Goal: Task Accomplishment & Management: Use online tool/utility

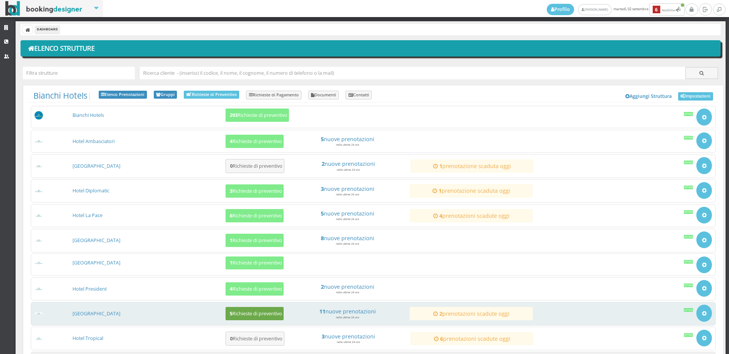
click at [248, 312] on h5 "5 Richieste di preventivo" at bounding box center [254, 314] width 55 height 6
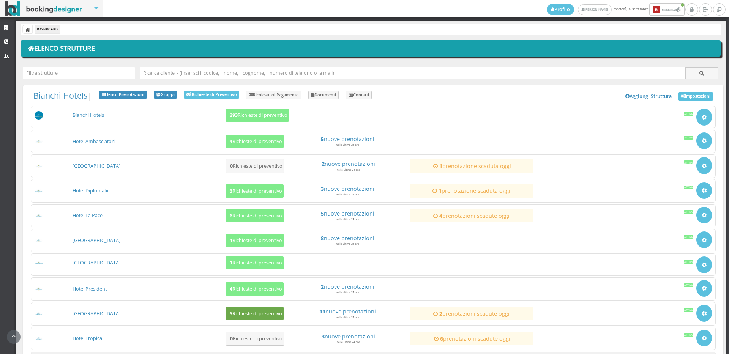
scroll to position [71, 0]
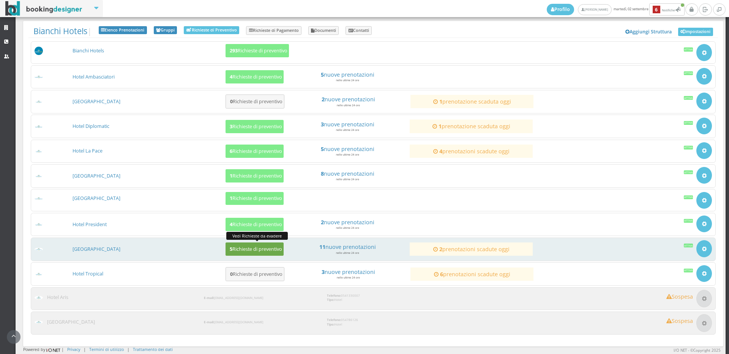
click at [239, 249] on h5 "5 Richieste di preventivo" at bounding box center [254, 249] width 55 height 6
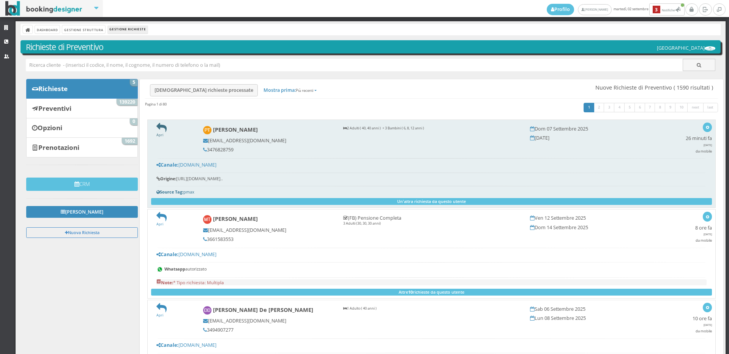
click at [158, 129] on icon at bounding box center [161, 128] width 10 height 10
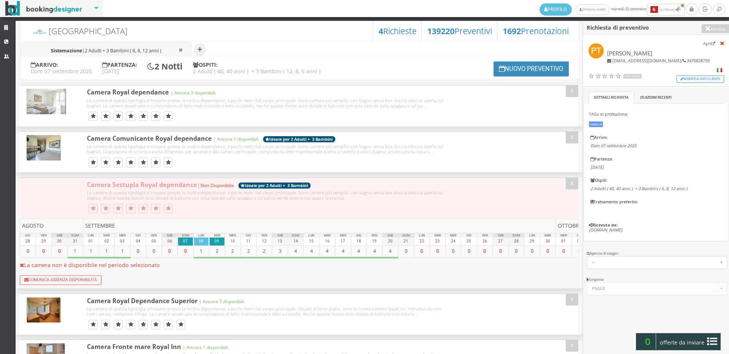
click at [152, 47] on span "2 Adulti + 3 Bambini ( 6, 8, 12 anni )" at bounding box center [123, 50] width 77 height 6
type input "6"
type input "12"
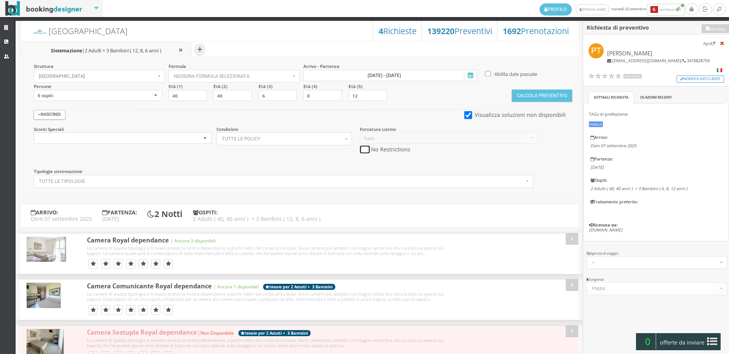
click at [363, 151] on input "checkbox" at bounding box center [364, 150] width 9 height 8
checkbox input "true"
click at [557, 95] on button "Calcola Preventivo" at bounding box center [542, 96] width 60 height 12
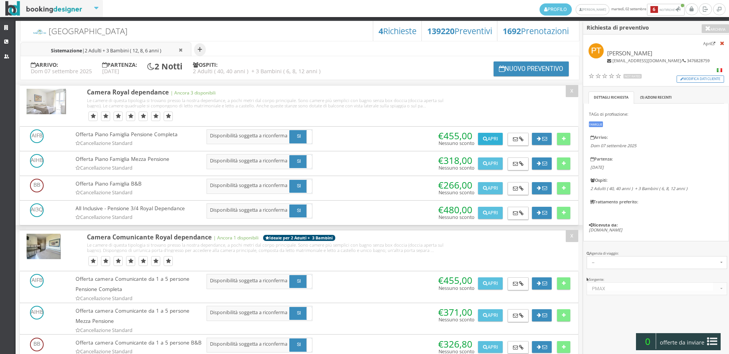
click at [489, 140] on button "Apri" at bounding box center [490, 139] width 24 height 12
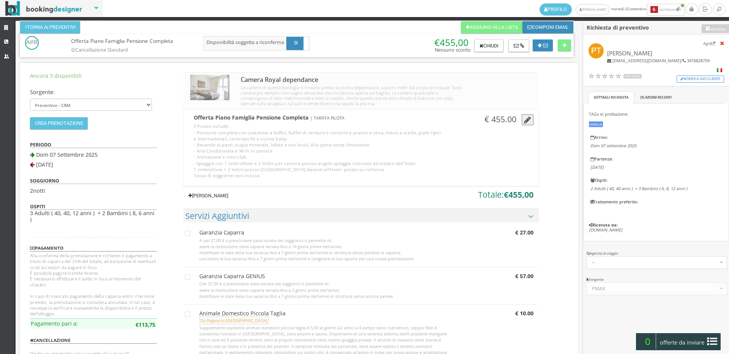
click at [207, 191] on link "Aggiungi Tariffa" at bounding box center [207, 196] width 49 height 12
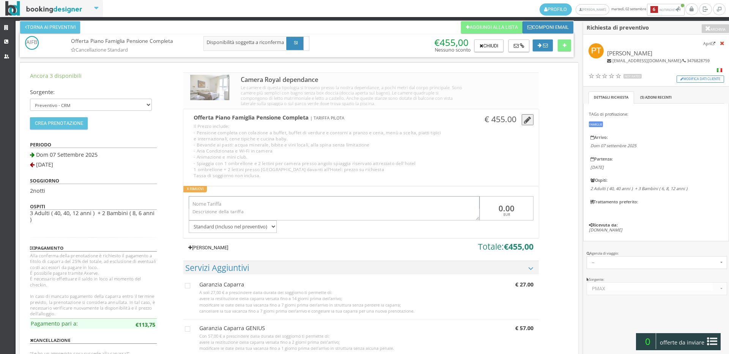
click at [215, 204] on input "text" at bounding box center [334, 202] width 291 height 13
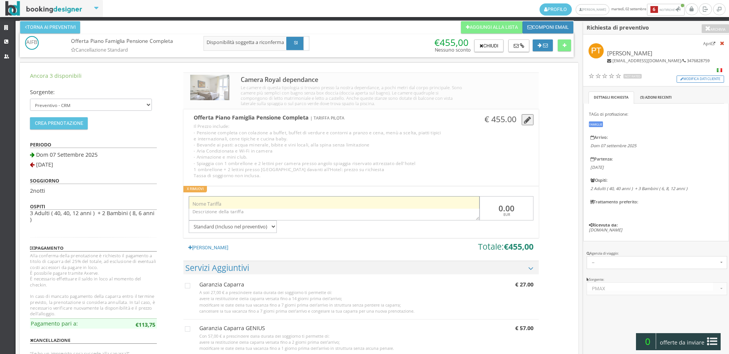
click at [235, 201] on input "text" at bounding box center [334, 202] width 291 height 13
click at [235, 204] on input "text" at bounding box center [334, 202] width 291 height 13
click at [230, 200] on input "text" at bounding box center [334, 202] width 291 height 13
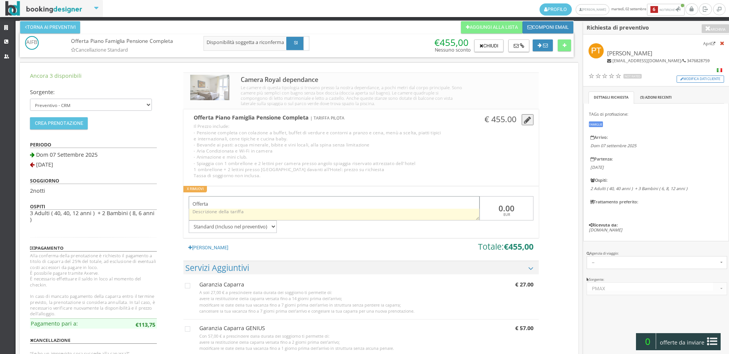
type input "Offerta"
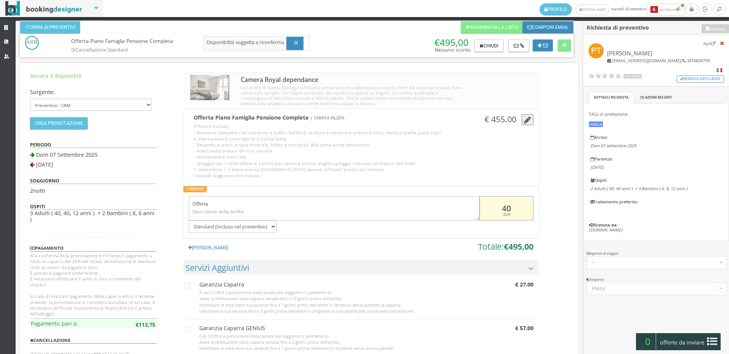
type input "-40"
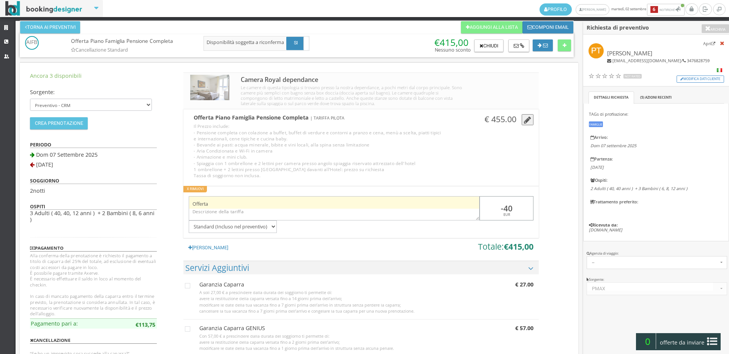
drag, startPoint x: 517, startPoint y: 207, endPoint x: 466, endPoint y: 204, distance: 51.7
click at [466, 204] on div "Offerta -40 EUR Standard (Incluso nel preventivo) Da pagare in loco (no acconto…" at bounding box center [360, 212] width 355 height 42
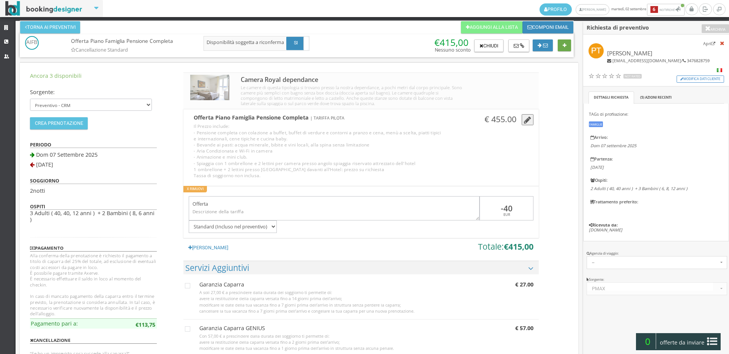
click at [562, 45] on button at bounding box center [564, 45] width 13 height 12
click at [0, 0] on ul "+ Sistemazione | 2 Adulti + 3 Bambini ( 12, 8, 6 anni )" at bounding box center [0, 0] width 0 height 0
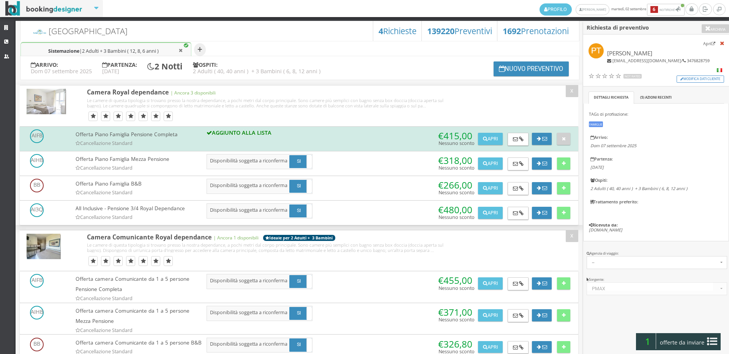
scroll to position [84, 0]
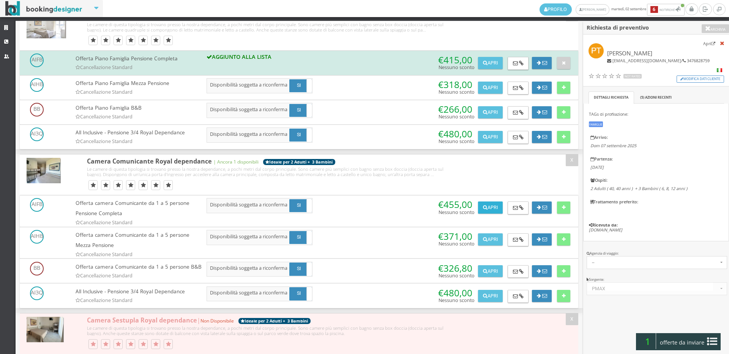
click at [488, 214] on button "Apri" at bounding box center [490, 208] width 24 height 12
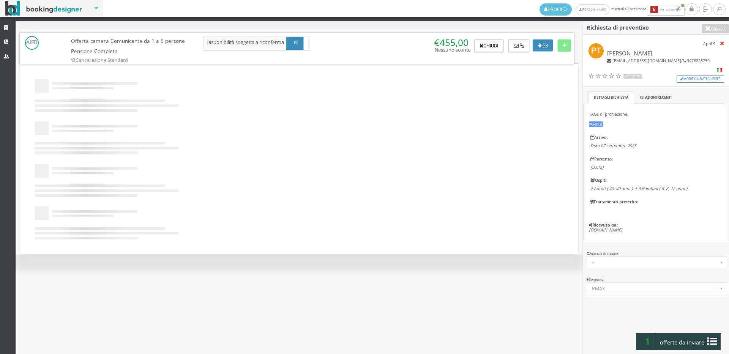
scroll to position [0, 0]
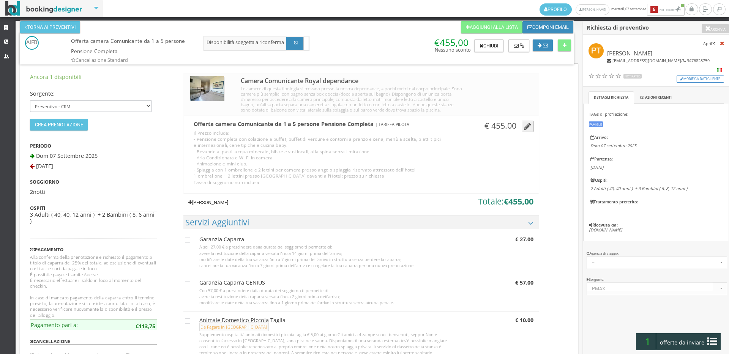
click at [208, 209] on link "Aggiungi Tariffa" at bounding box center [207, 203] width 49 height 12
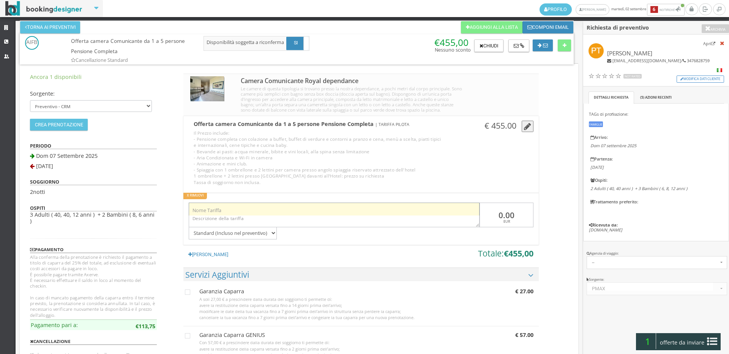
click at [208, 212] on input "text" at bounding box center [334, 209] width 291 height 13
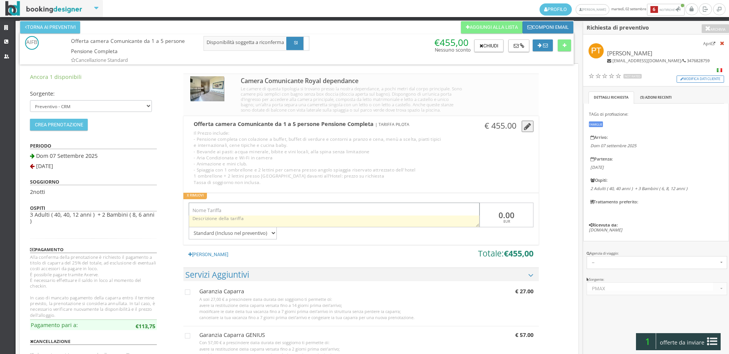
type input "Offerta"
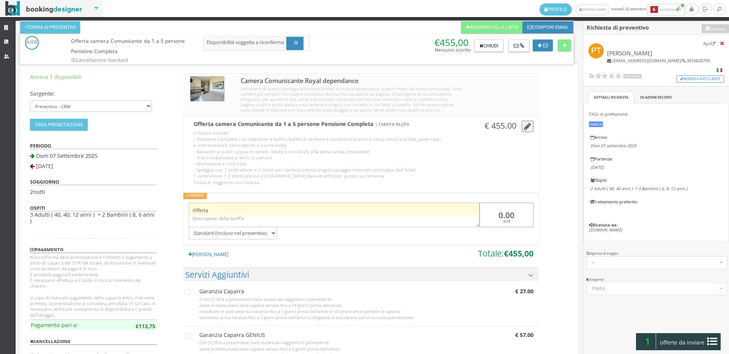
click at [465, 215] on div "Offerta 0.00 EUR Standard (Incluso nel preventivo) Da pagare in loco (no accont…" at bounding box center [360, 219] width 355 height 42
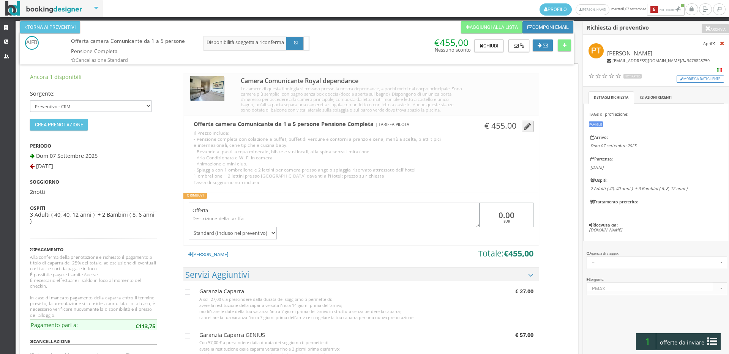
paste input "-4"
type input "-40"
click at [562, 44] on button at bounding box center [564, 45] width 13 height 12
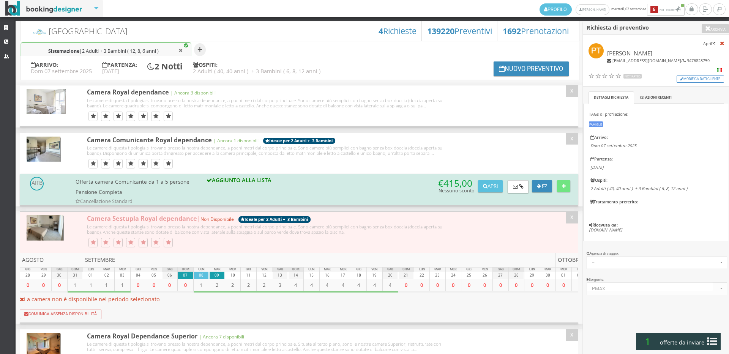
click at [674, 343] on span "offerte da inviare" at bounding box center [682, 343] width 49 height 12
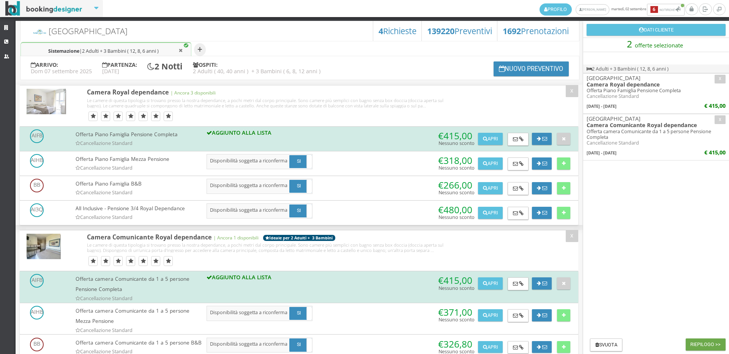
click at [709, 345] on button "Riepilogo >>" at bounding box center [706, 345] width 40 height 12
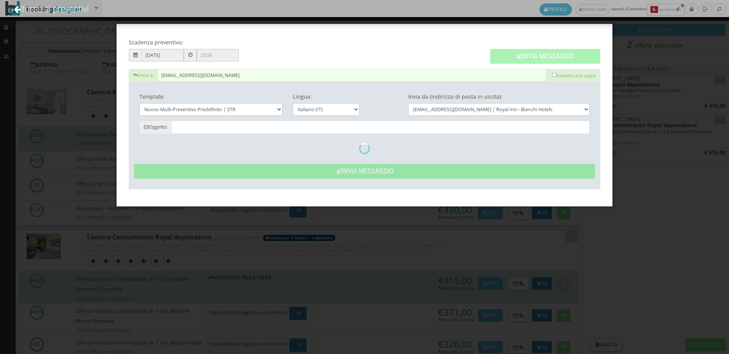
click at [528, 58] on button "Invia Messaggio" at bounding box center [545, 56] width 110 height 15
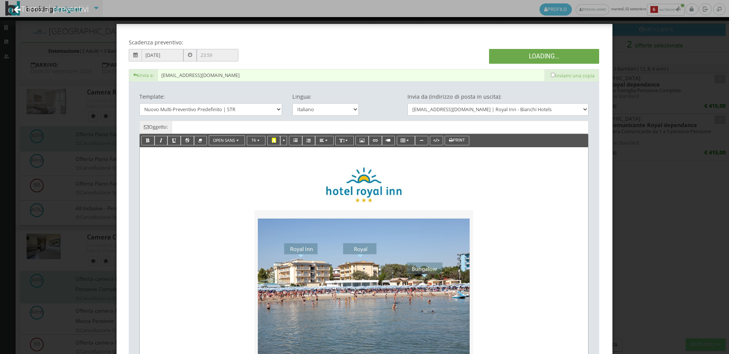
type input "Nuovo Preventivo - Paola Tobia dal 07/09/2025 al 09/09/2025"
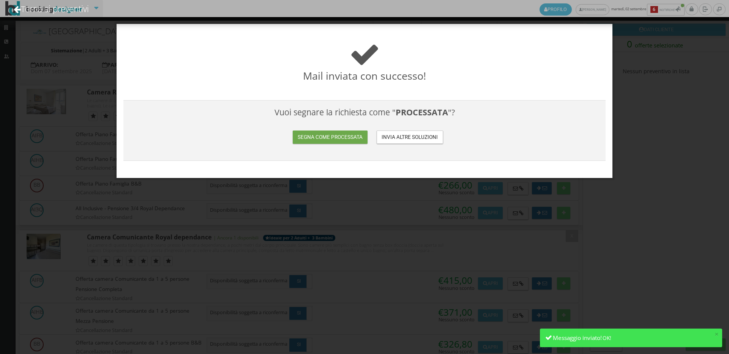
click at [340, 139] on button "Segna come processata" at bounding box center [330, 137] width 74 height 13
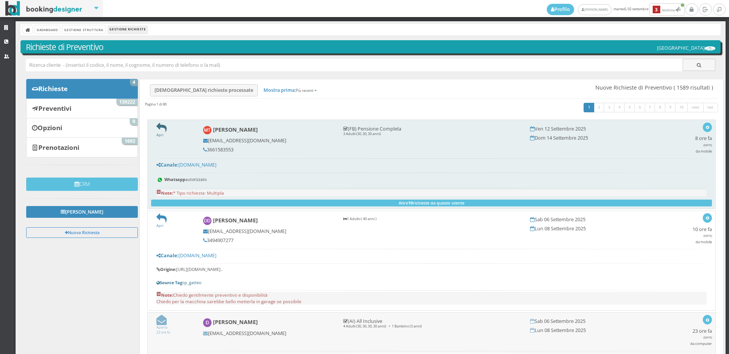
click at [160, 130] on icon at bounding box center [161, 128] width 10 height 10
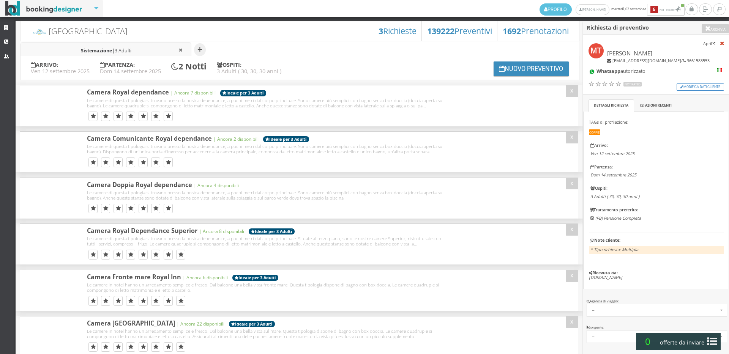
select select
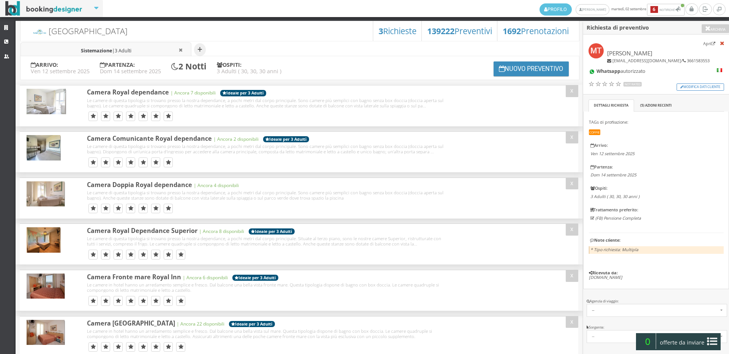
click at [131, 51] on span "3 Adulti" at bounding box center [123, 50] width 17 height 6
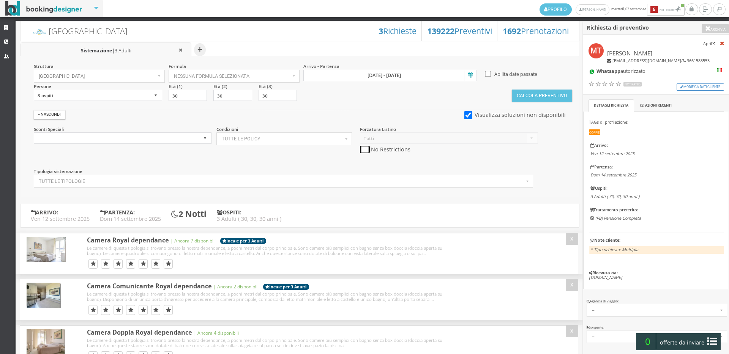
click at [366, 149] on input "checkbox" at bounding box center [364, 150] width 9 height 8
checkbox input "true"
click at [523, 96] on button "Calcola Preventivo" at bounding box center [542, 96] width 60 height 12
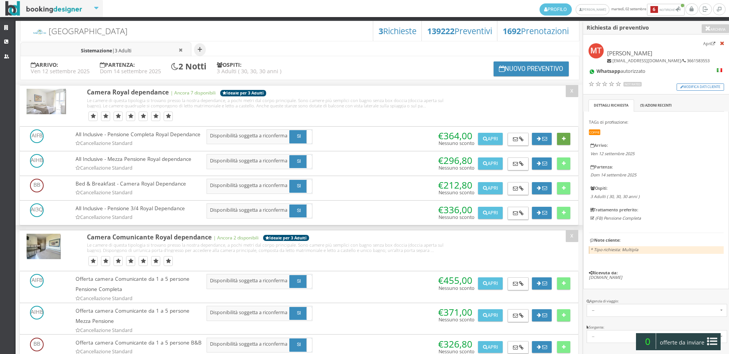
click at [563, 142] on icon at bounding box center [564, 139] width 4 height 5
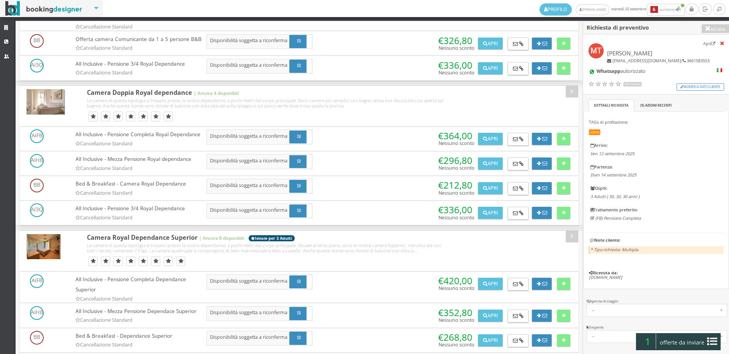
scroll to position [506, 0]
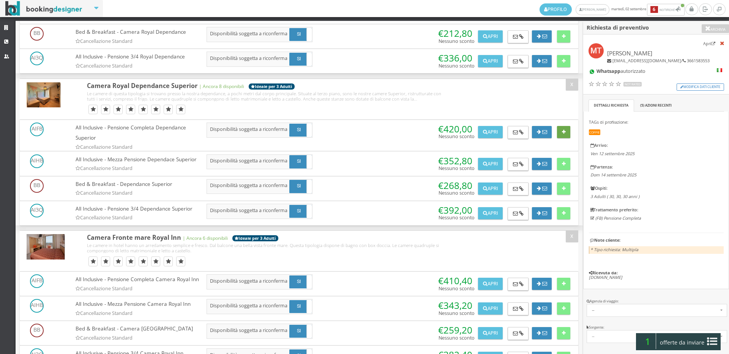
click at [557, 138] on button at bounding box center [563, 132] width 13 height 12
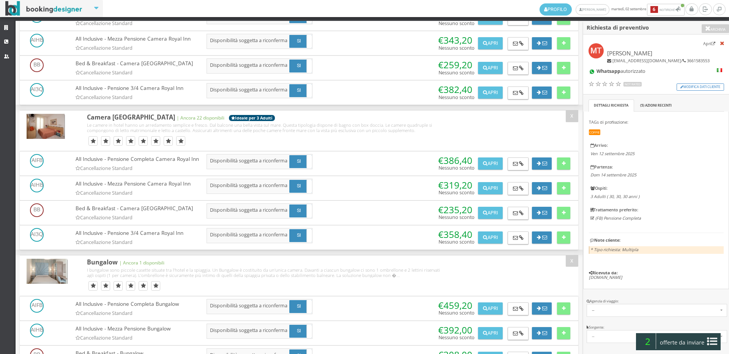
scroll to position [928, 0]
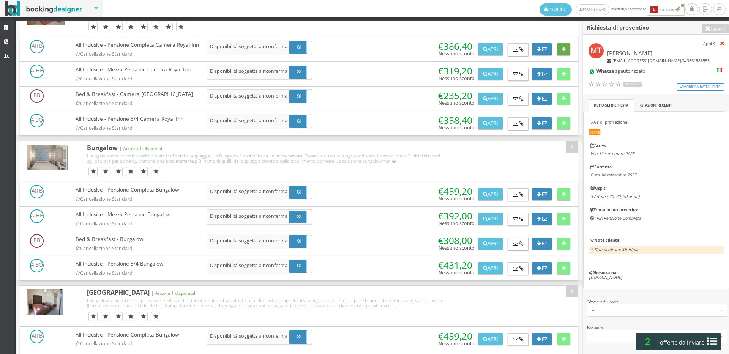
click at [562, 52] on icon at bounding box center [564, 49] width 4 height 5
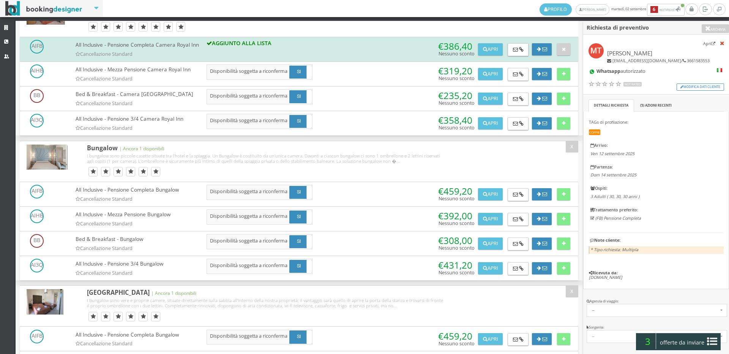
click at [668, 323] on div "Agenzia di viaggio: -- × Seleziona -- Avvenimenti di CRC Srl Pettinà Viaggi Srl…" at bounding box center [656, 309] width 146 height 31
click at [680, 340] on span "offerte da inviare" at bounding box center [682, 343] width 49 height 12
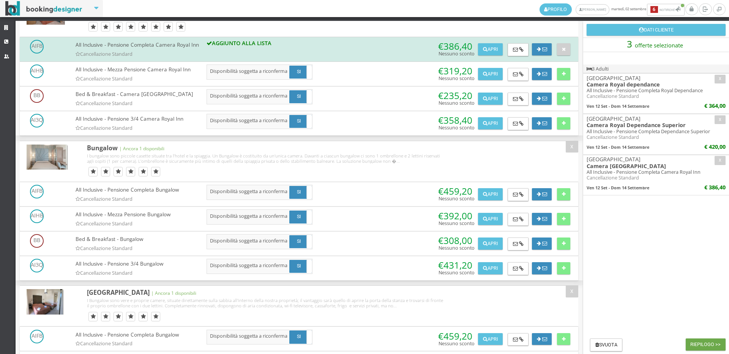
click at [709, 349] on button "Riepilogo >>" at bounding box center [706, 345] width 40 height 12
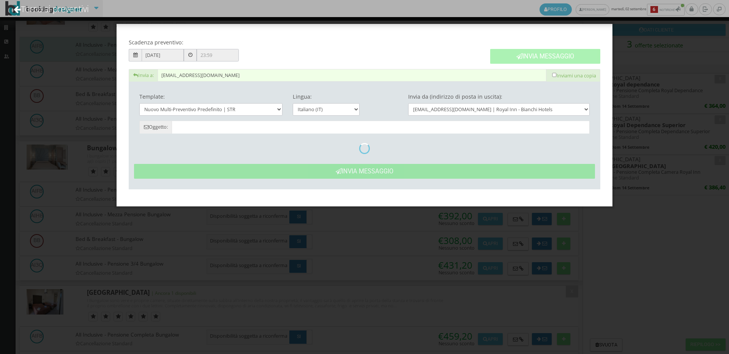
type input "Nuovo Preventivo - Maria Tormo dal 12/09/2025 al 14/09/2025"
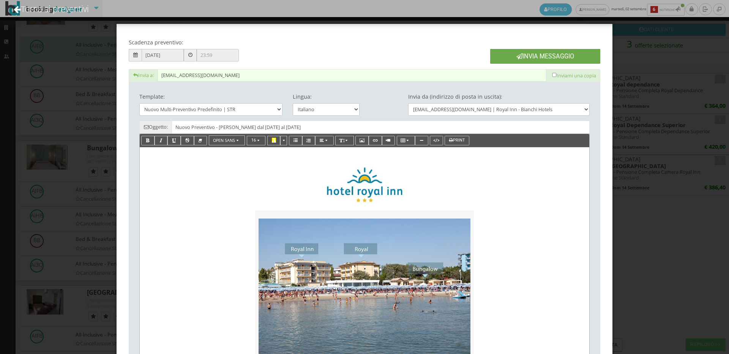
click at [532, 59] on button "Invia Messaggio" at bounding box center [545, 56] width 110 height 15
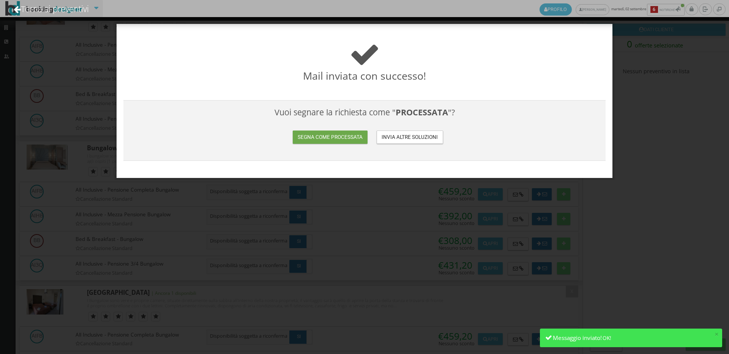
click at [323, 137] on button "Segna come processata" at bounding box center [330, 137] width 74 height 13
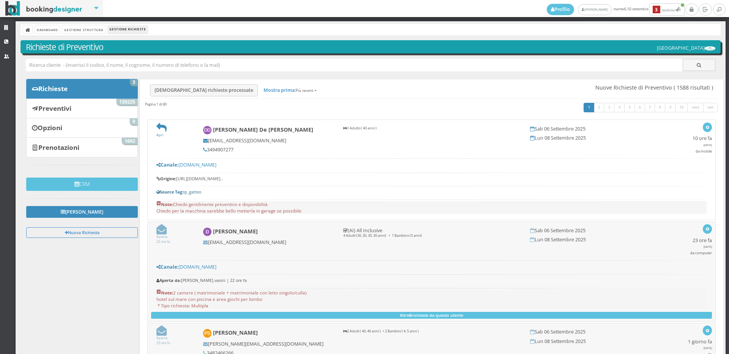
click at [3, 21] on div "Profilo [PERSON_NAME] [DATE] 3 Notifiche Notifiche 3 Strutture CRM Utenti Dashb…" at bounding box center [364, 177] width 729 height 354
click at [4, 25] on link "Strutture" at bounding box center [8, 28] width 16 height 14
